Goal: Transaction & Acquisition: Purchase product/service

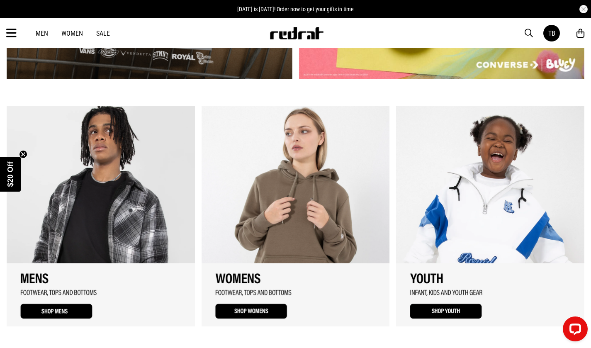
scroll to position [580, 0]
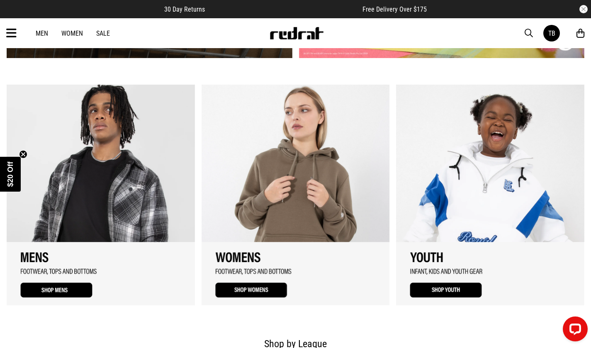
click at [457, 174] on link "3 / 3" at bounding box center [490, 195] width 188 height 221
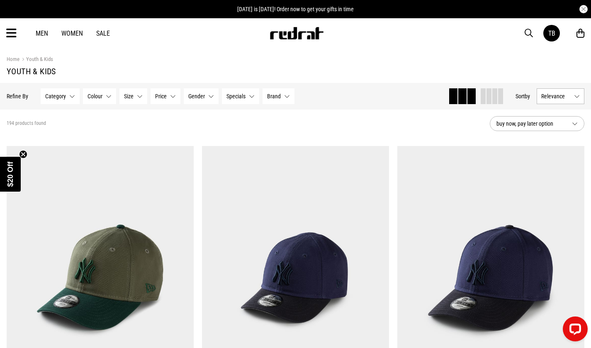
click at [130, 100] on button "Size None selected" at bounding box center [133, 96] width 28 height 16
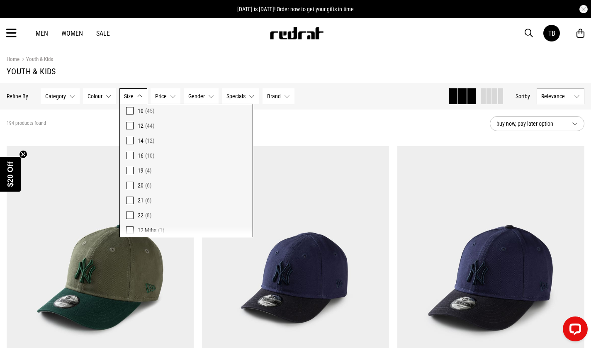
scroll to position [166, 0]
click at [381, 112] on section "194 products found buy now, pay later option" at bounding box center [295, 123] width 591 height 28
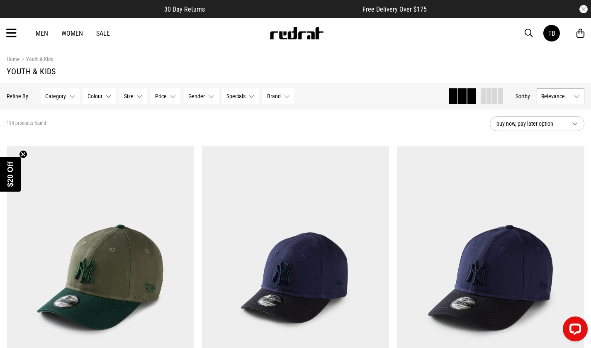
click at [70, 95] on button "Category None selected" at bounding box center [60, 96] width 39 height 16
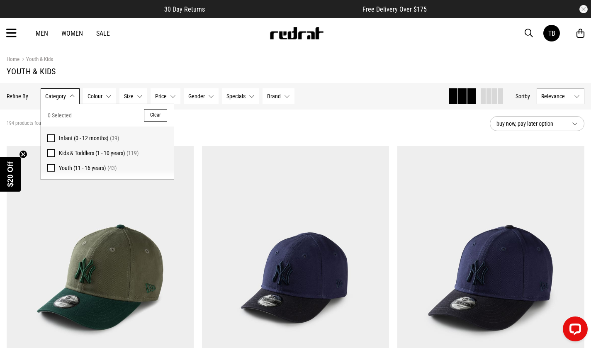
click at [52, 170] on span at bounding box center [50, 167] width 7 height 7
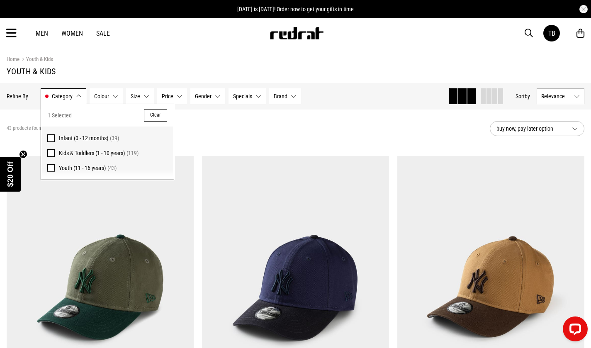
click at [114, 93] on button "Colour None selected" at bounding box center [106, 96] width 33 height 16
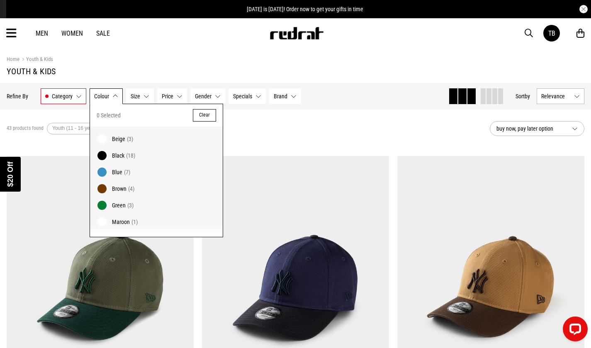
click at [106, 158] on div "Close dialog UNLOCK $20 OFF WHEN YOU JOIN THE CREW Sign up to receive email & S…" at bounding box center [295, 174] width 591 height 348
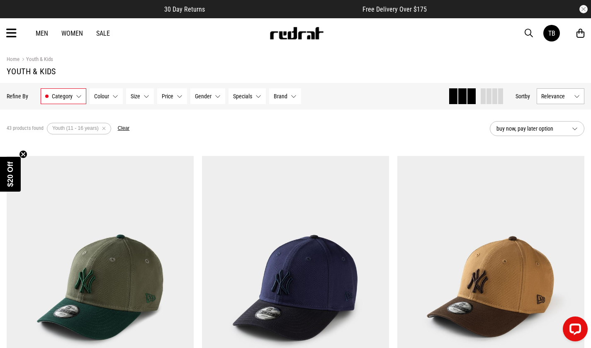
click at [138, 95] on span "Size" at bounding box center [136, 96] width 10 height 7
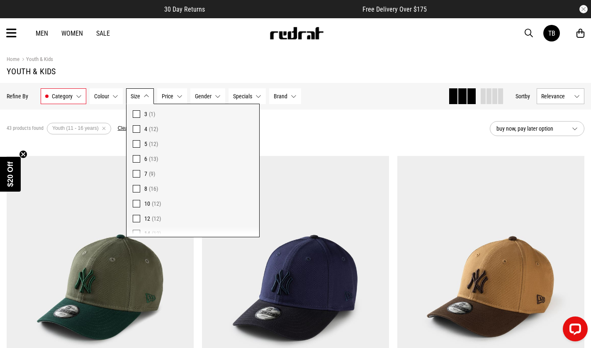
scroll to position [107, 0]
click at [133, 163] on span at bounding box center [136, 165] width 7 height 7
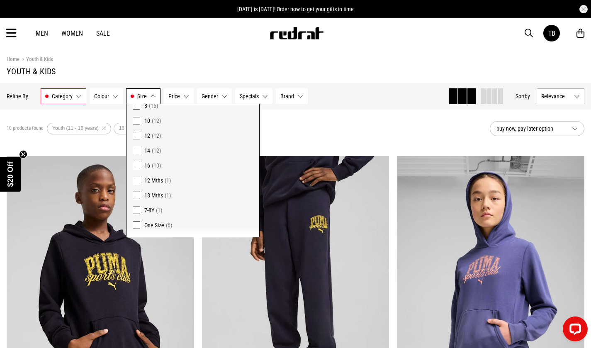
click at [366, 129] on div "10 products found Active Filters Youth (11 - 16 years) 16 Clear" at bounding box center [245, 128] width 476 height 25
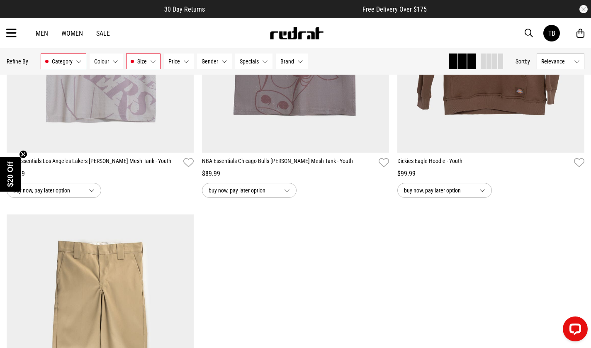
scroll to position [663, 0]
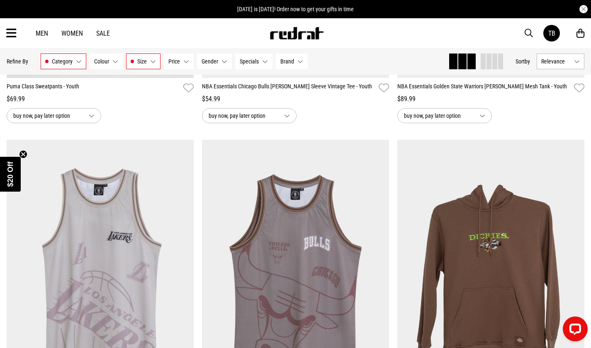
click at [530, 35] on span "button" at bounding box center [529, 33] width 8 height 10
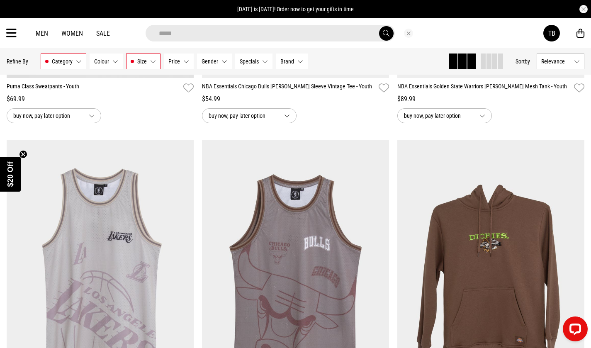
scroll to position [666, 0]
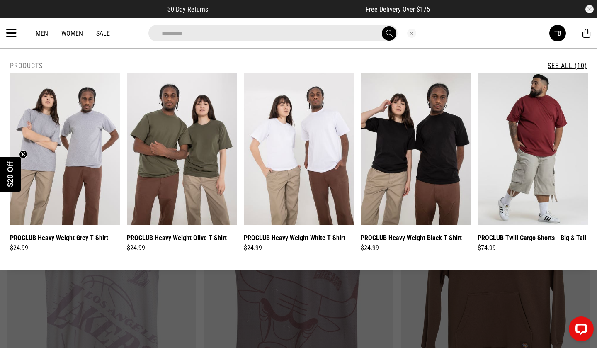
type input "********"
click at [341, 287] on div at bounding box center [298, 236] width 597 height 1804
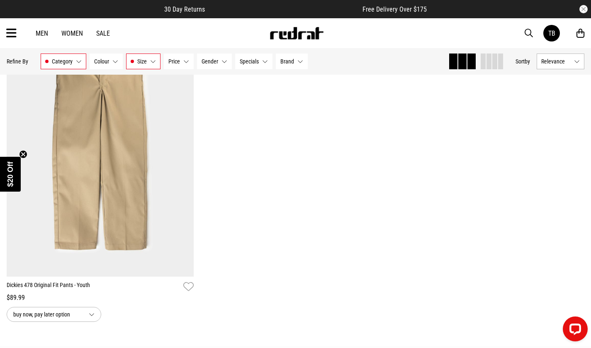
scroll to position [1247, 0]
